Goal: Task Accomplishment & Management: Manage account settings

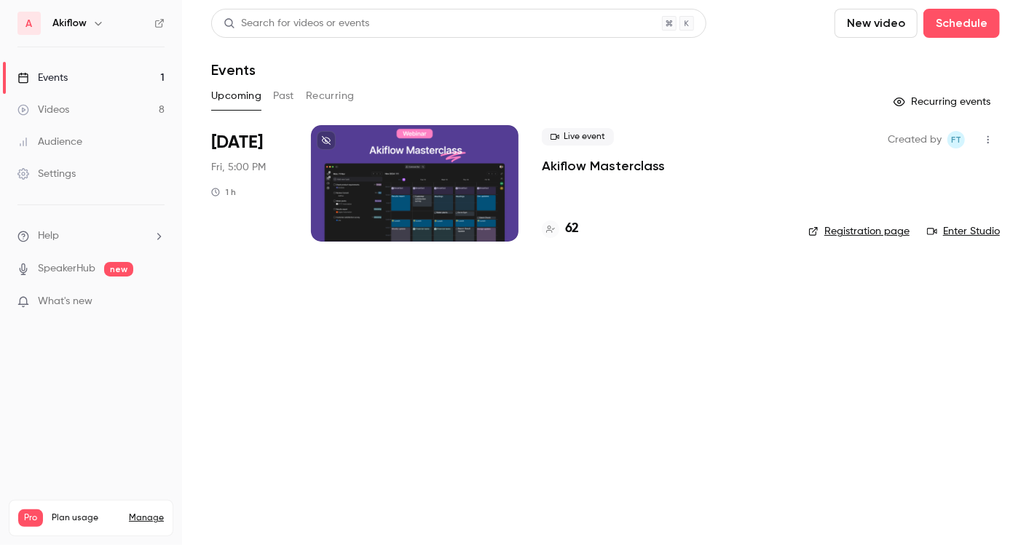
click at [417, 185] on div at bounding box center [415, 183] width 208 height 117
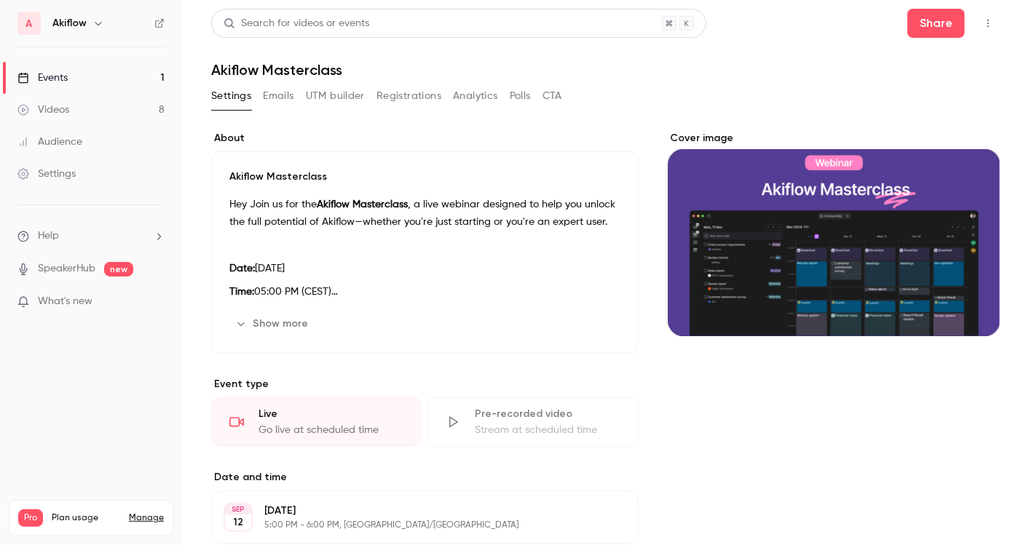
click at [270, 103] on button "Emails" at bounding box center [278, 95] width 31 height 23
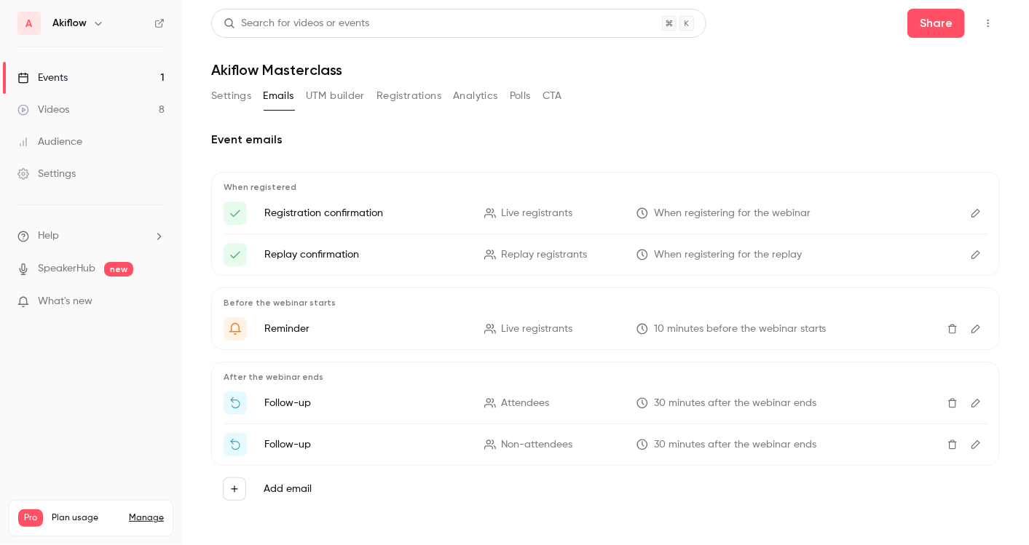
click at [417, 103] on button "Registrations" at bounding box center [408, 95] width 65 height 23
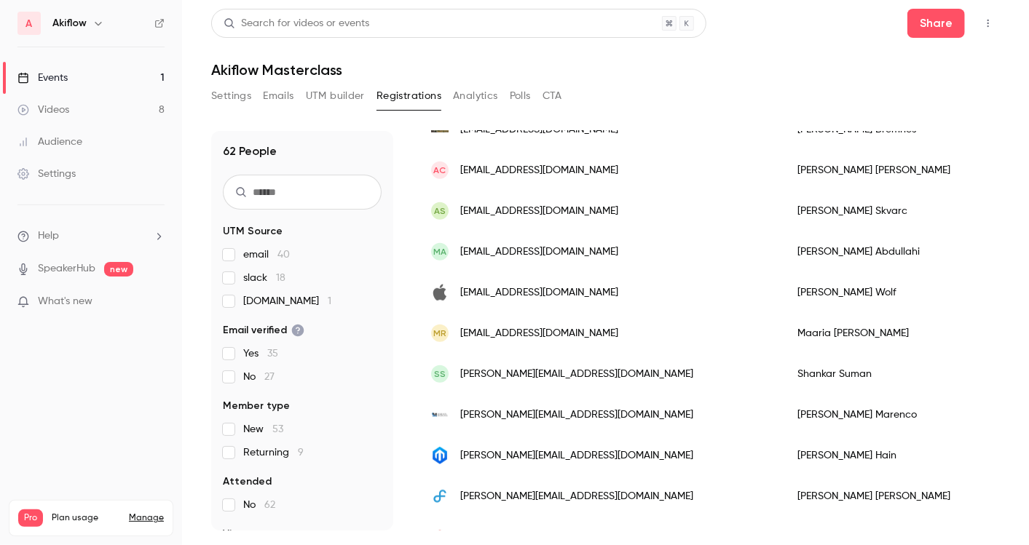
scroll to position [655, 0]
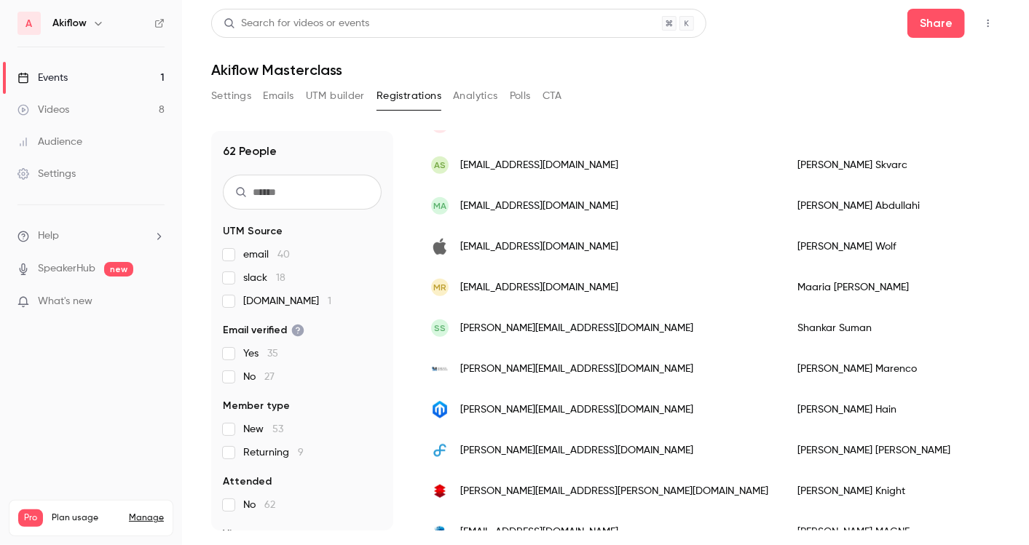
click at [95, 75] on link "Events 1" at bounding box center [91, 78] width 182 height 32
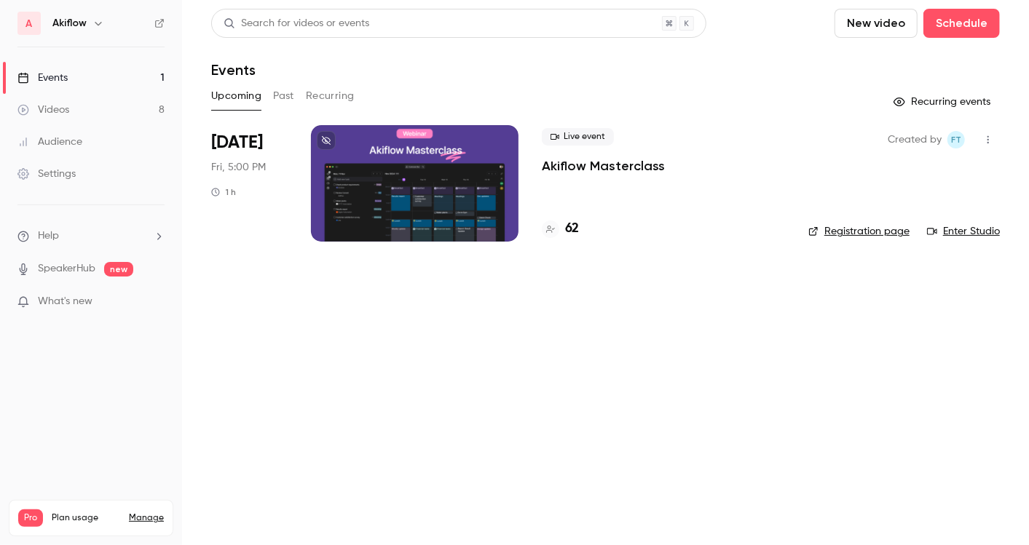
click at [452, 184] on div at bounding box center [415, 183] width 208 height 117
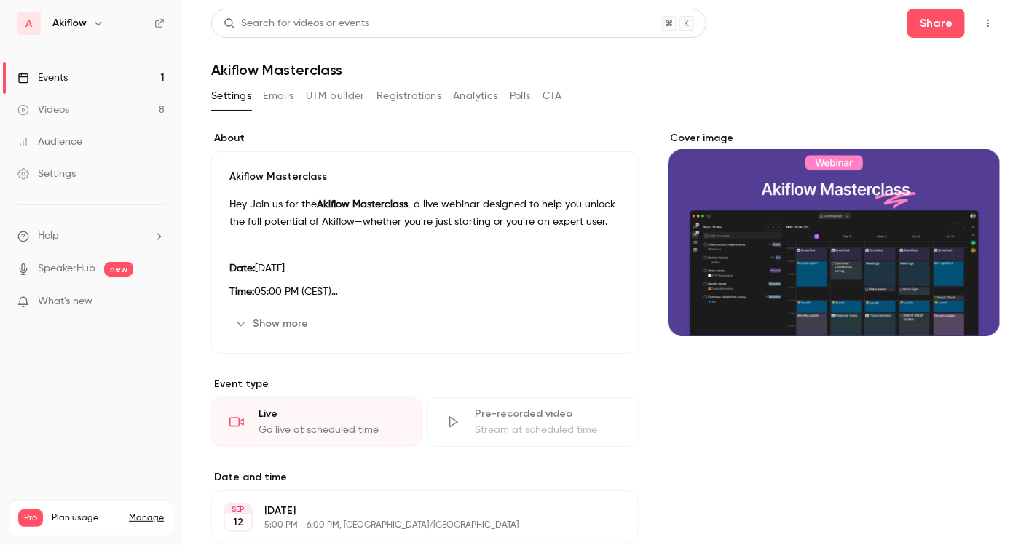
click at [403, 90] on button "Registrations" at bounding box center [408, 95] width 65 height 23
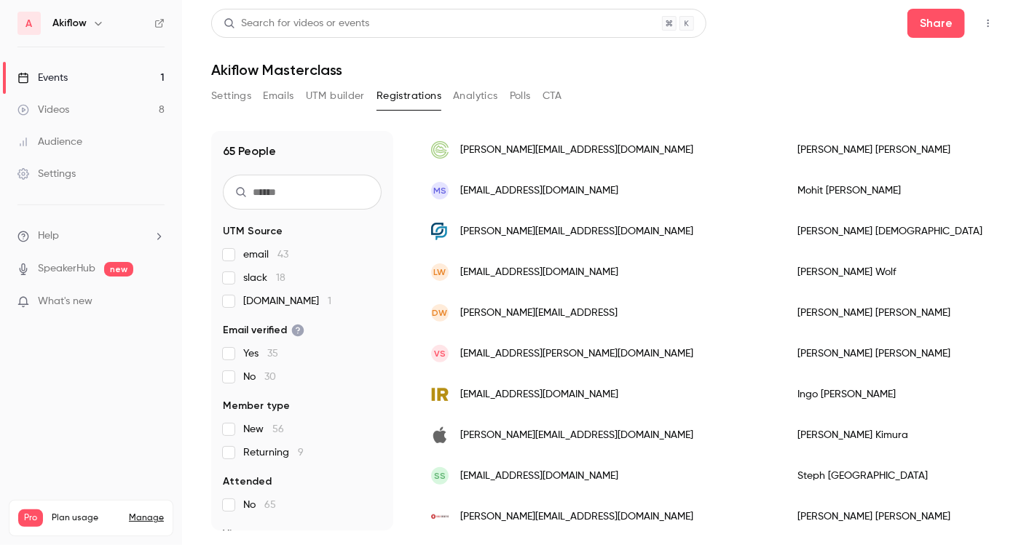
scroll to position [304, 0]
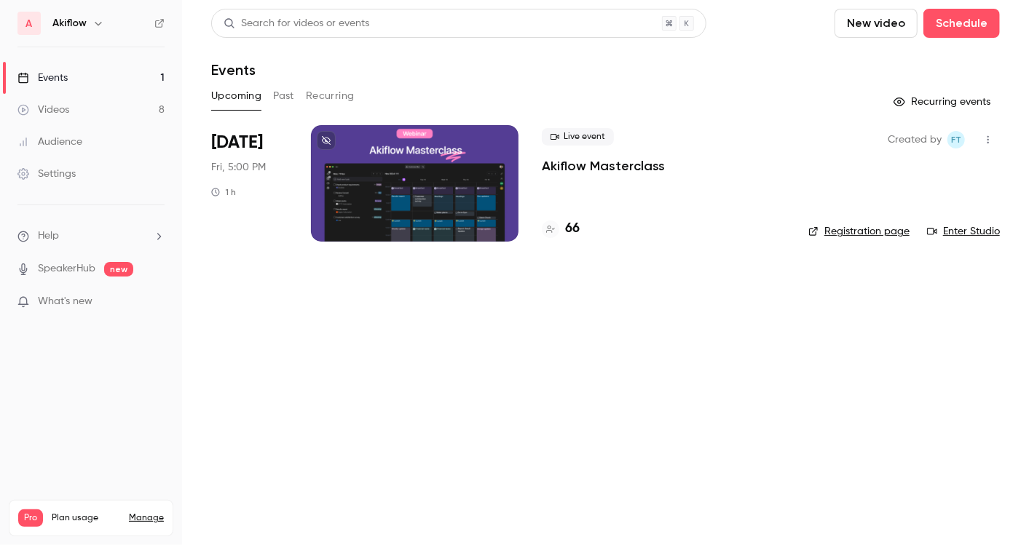
click at [387, 203] on div at bounding box center [415, 183] width 208 height 117
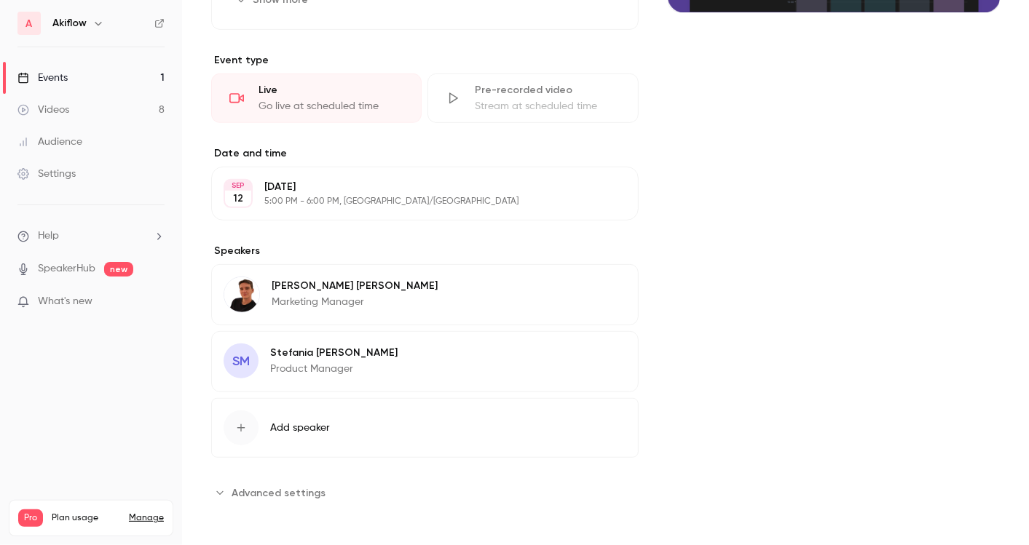
scroll to position [321, 0]
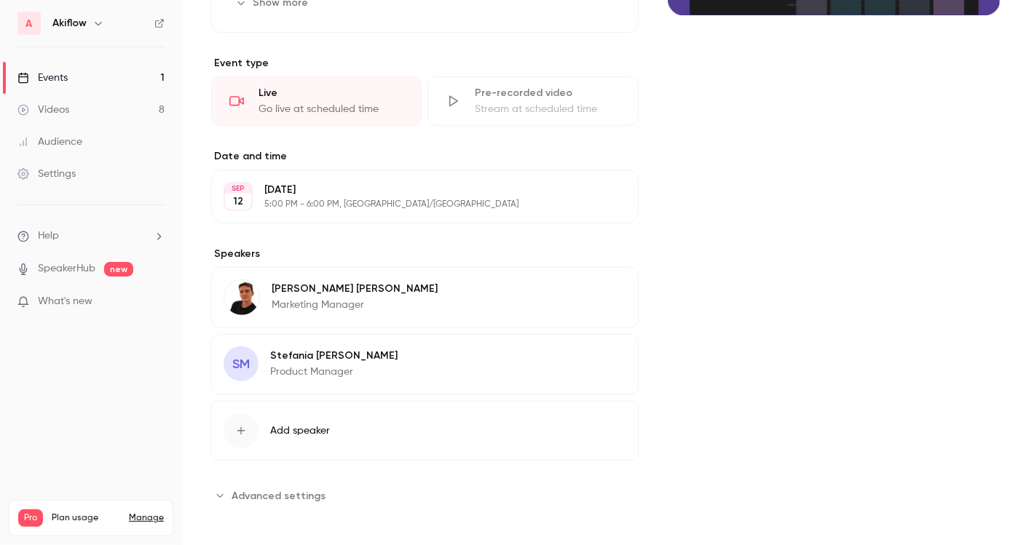
click at [318, 443] on button "Add speaker" at bounding box center [424, 431] width 427 height 60
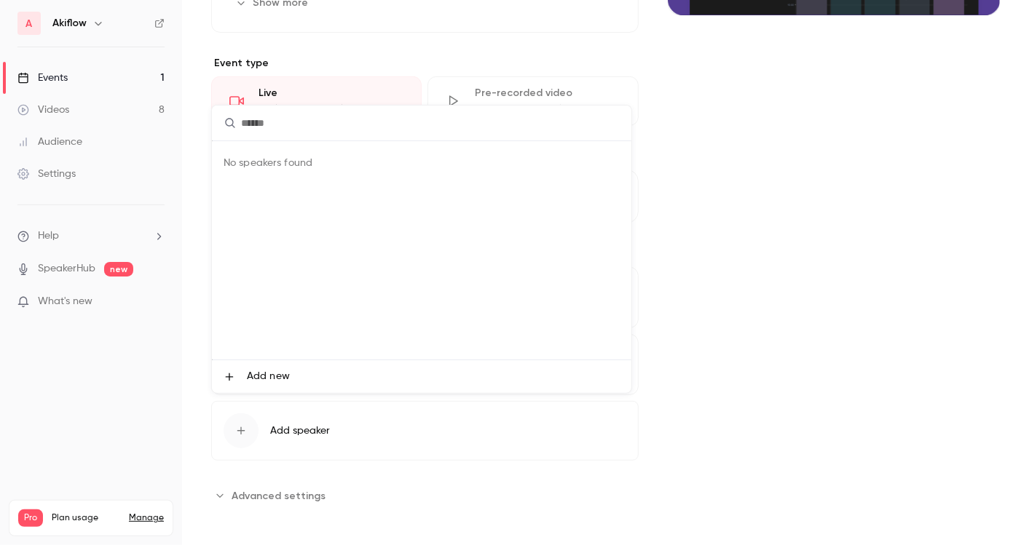
click at [299, 492] on div at bounding box center [514, 272] width 1029 height 545
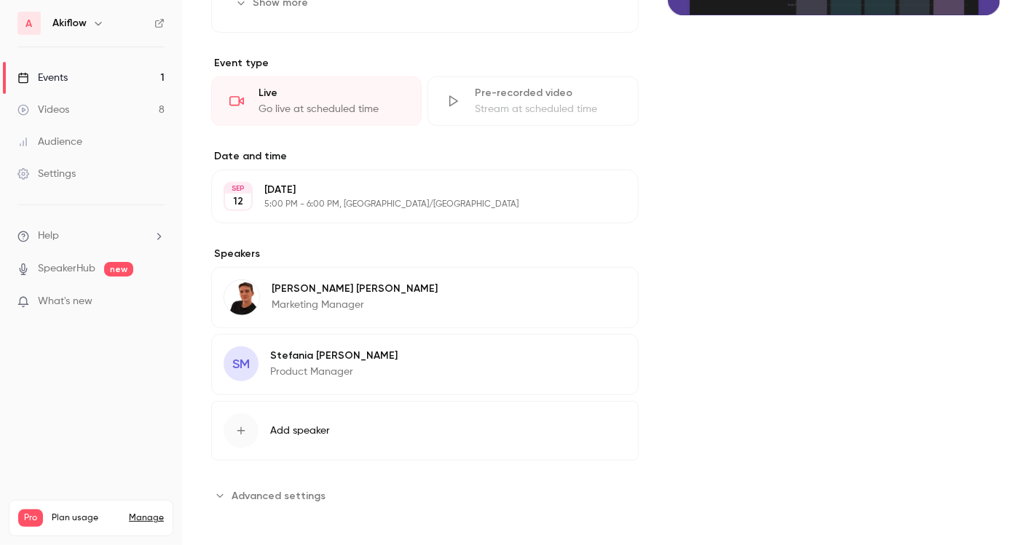
click at [299, 492] on span "Advanced settings" at bounding box center [279, 496] width 94 height 15
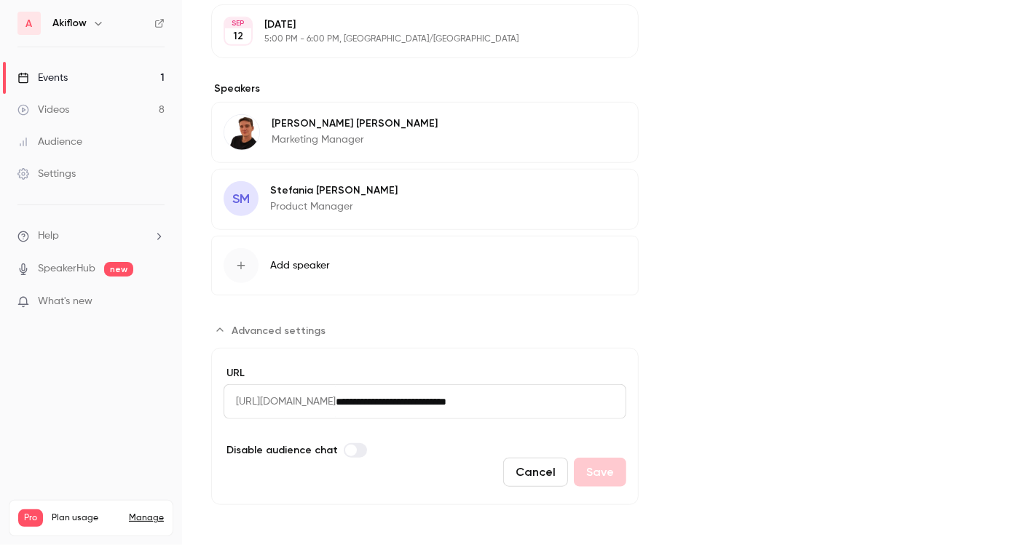
click at [334, 239] on button "Add speaker" at bounding box center [424, 266] width 427 height 60
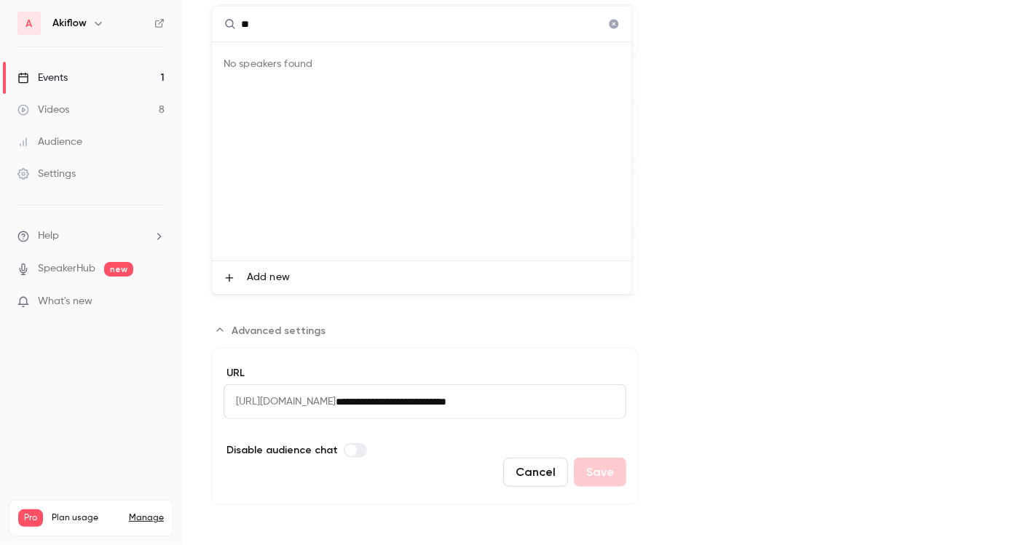
type input "**"
click at [287, 280] on span "Add new" at bounding box center [268, 277] width 43 height 15
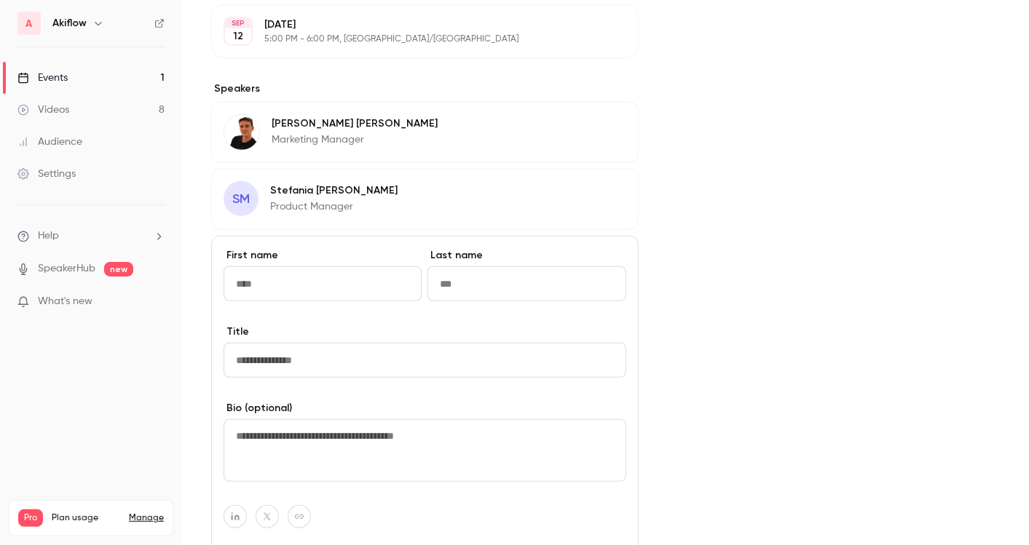
click at [324, 277] on input "First name" at bounding box center [323, 284] width 198 height 35
type input "********"
type input "******"
click at [347, 358] on input "Title" at bounding box center [425, 360] width 403 height 35
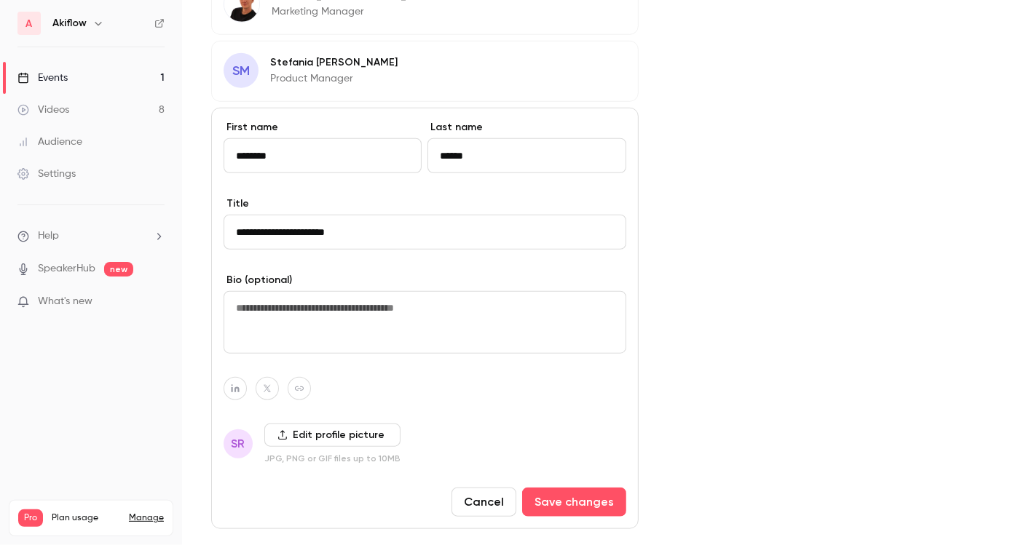
scroll to position [620, 0]
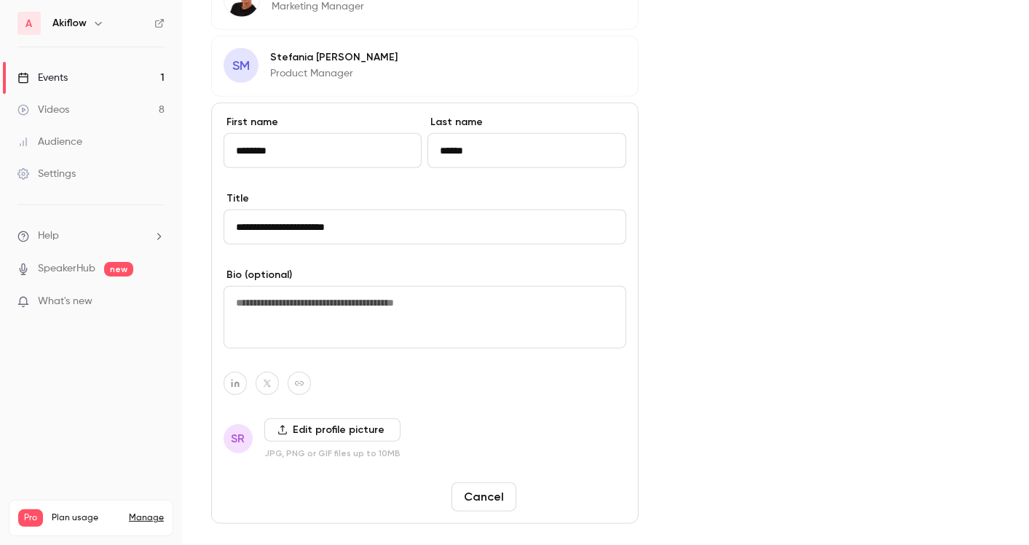
type input "**********"
click at [583, 489] on button "Save changes" at bounding box center [574, 497] width 104 height 29
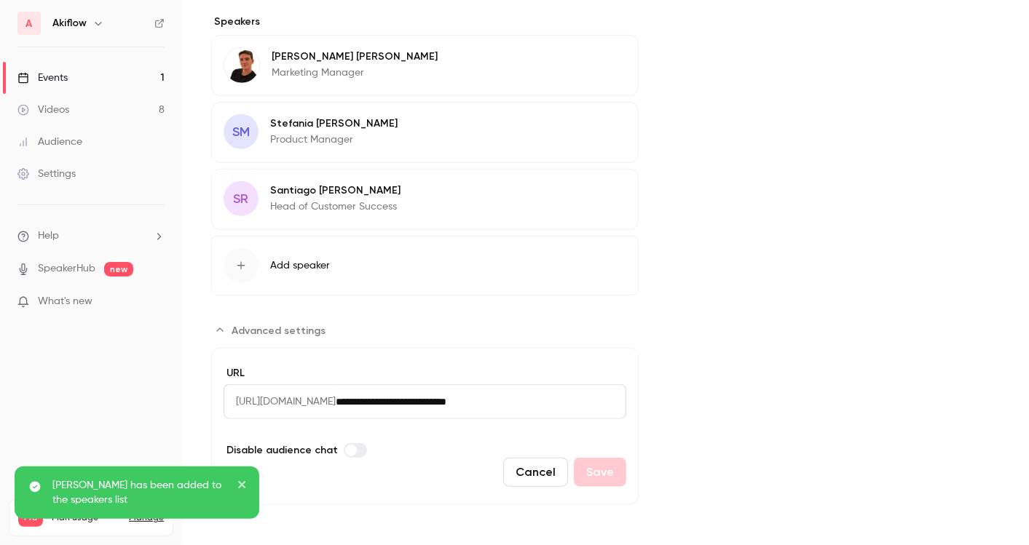
click at [588, 192] on button "Edit" at bounding box center [599, 192] width 53 height 23
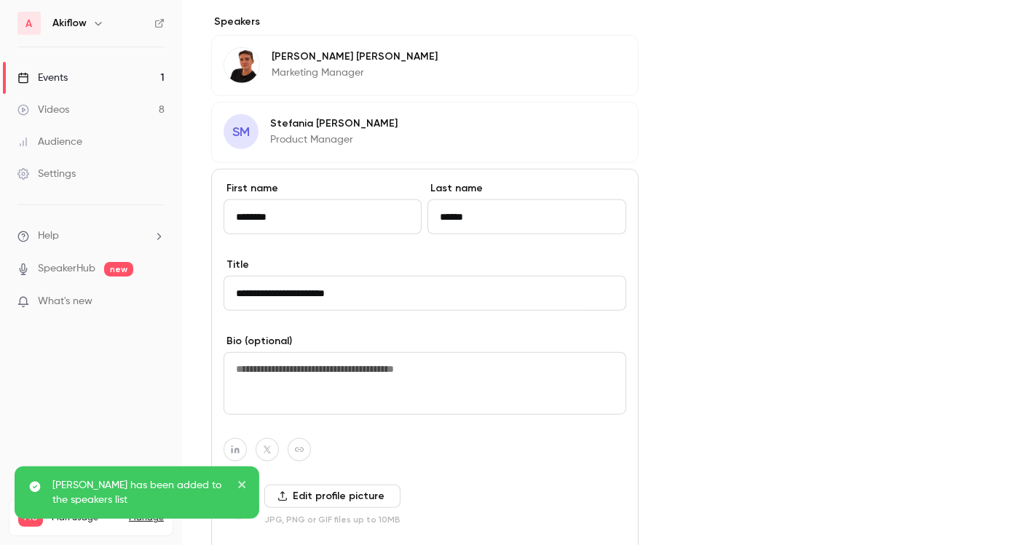
click at [707, 114] on div "Cover image" at bounding box center [834, 222] width 332 height 1288
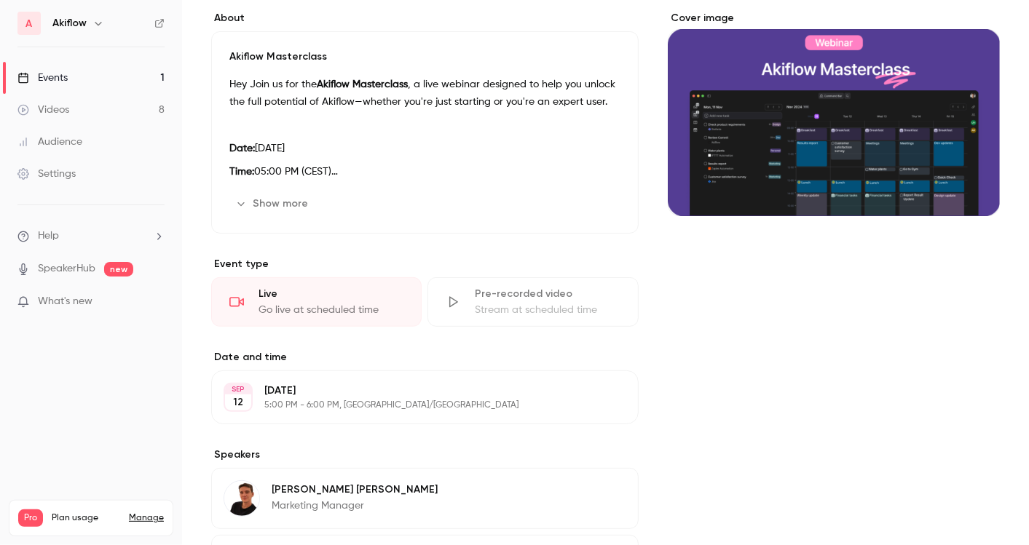
scroll to position [0, 0]
